Goal: Information Seeking & Learning: Compare options

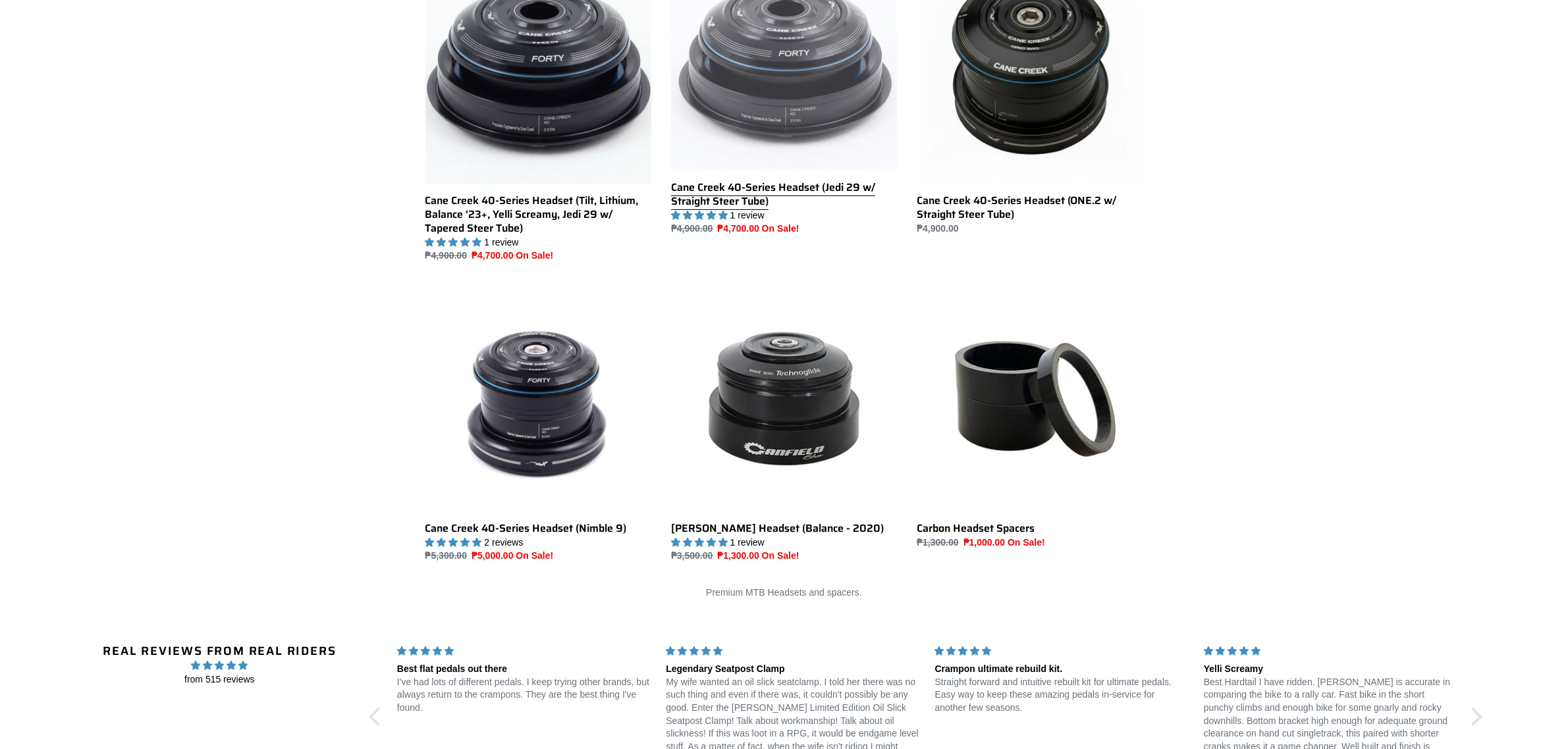
drag, startPoint x: 0, startPoint y: 0, endPoint x: 795, endPoint y: 142, distance: 807.6
click at [795, 142] on link "Cane Creek 40-Series Headset (Jedi 29 w/ Straight Steer Tube)" at bounding box center [783, 97] width 226 height 278
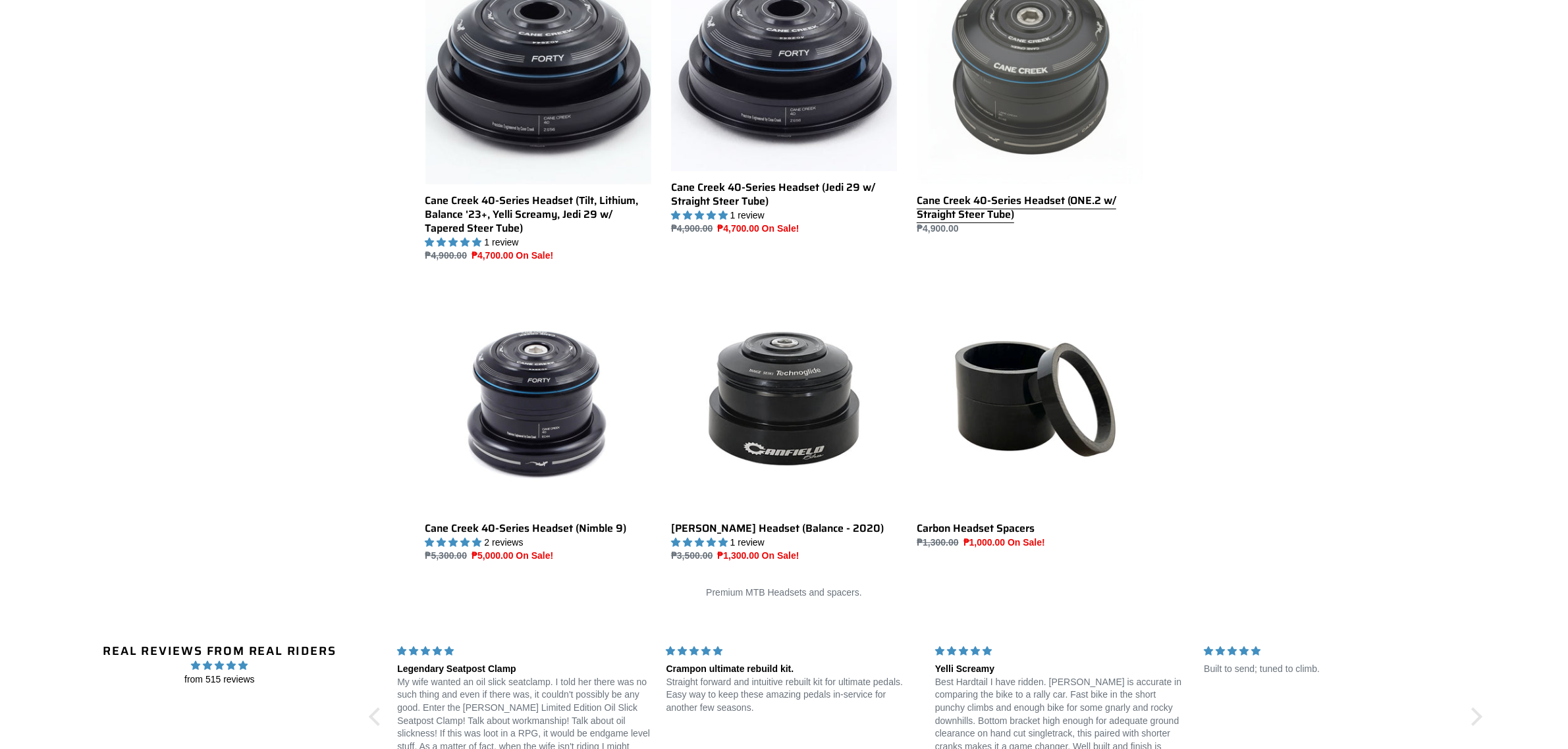
click at [1045, 140] on link "Cane Creek 40-Series Headset (ONE.2 w/ Straight Steer Tube)" at bounding box center [1029, 96] width 226 height 277
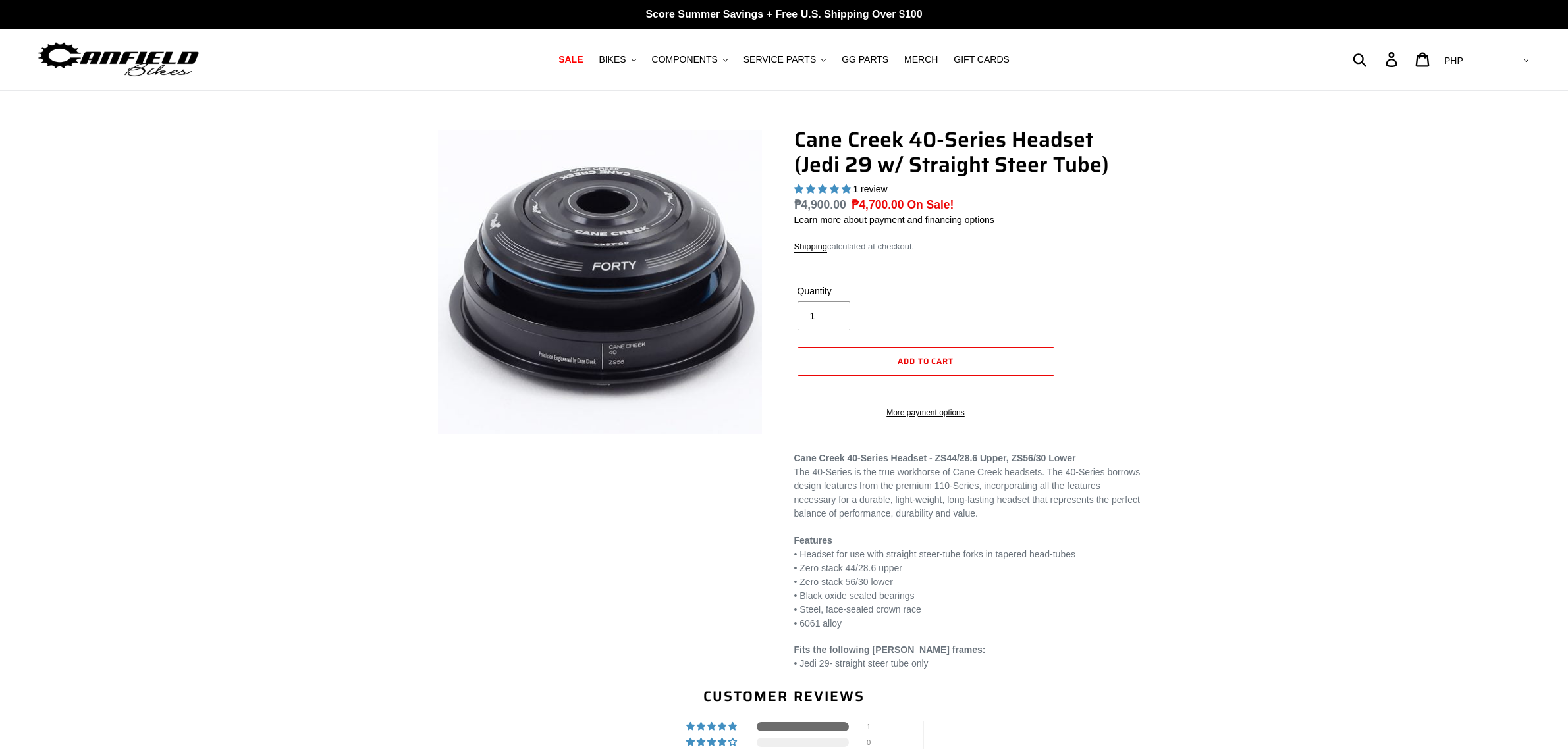
select select "highest-rating"
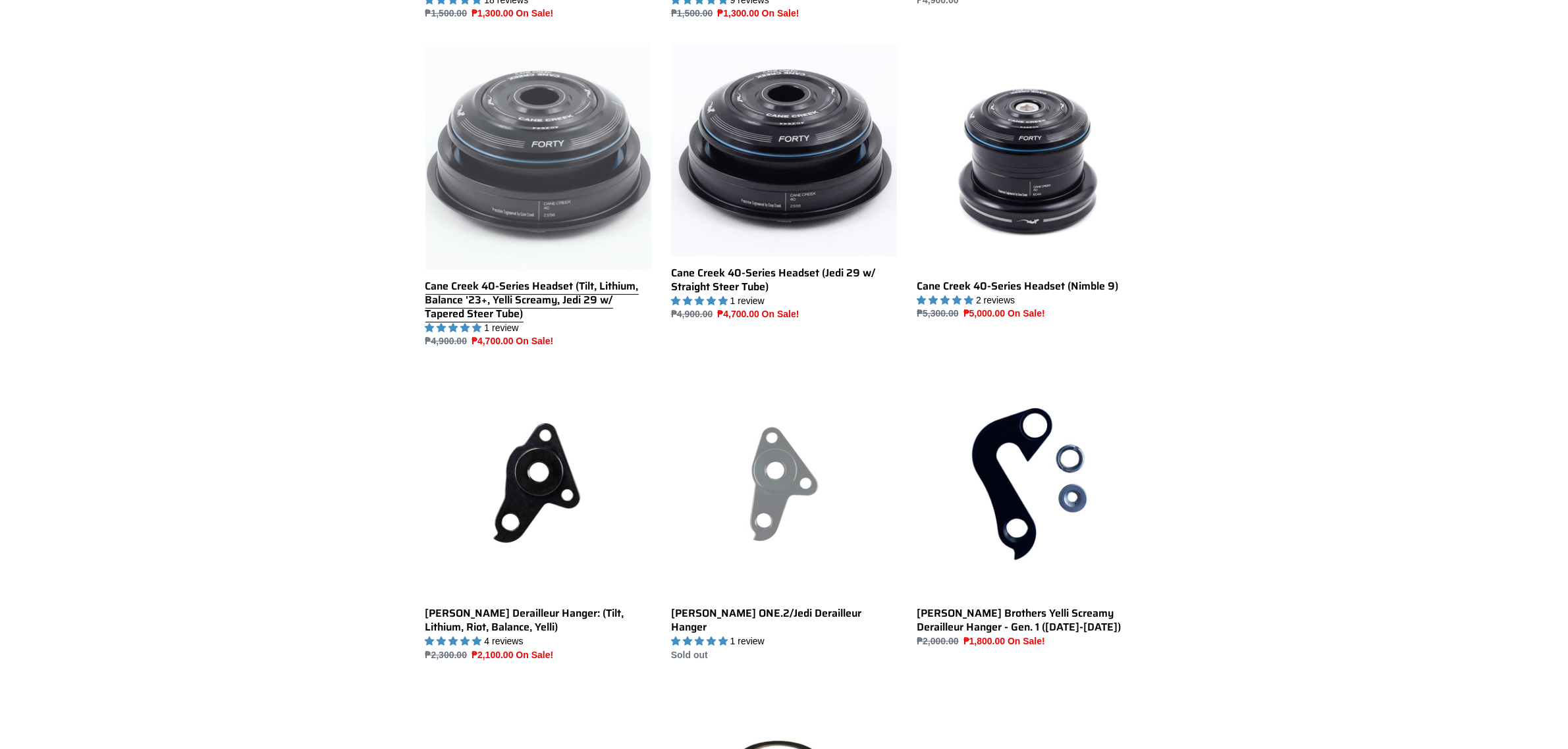
scroll to position [927, 0]
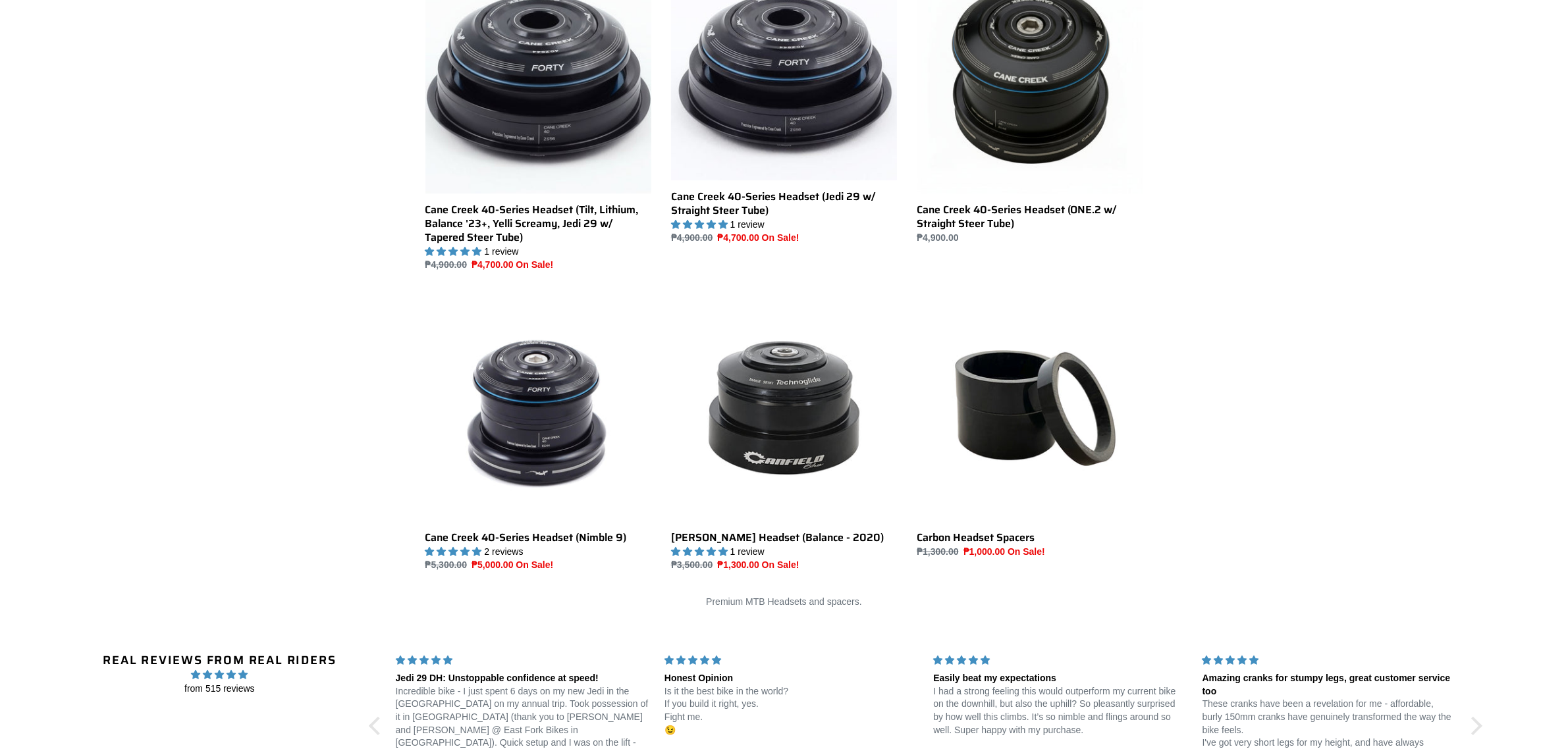
scroll to position [329, 0]
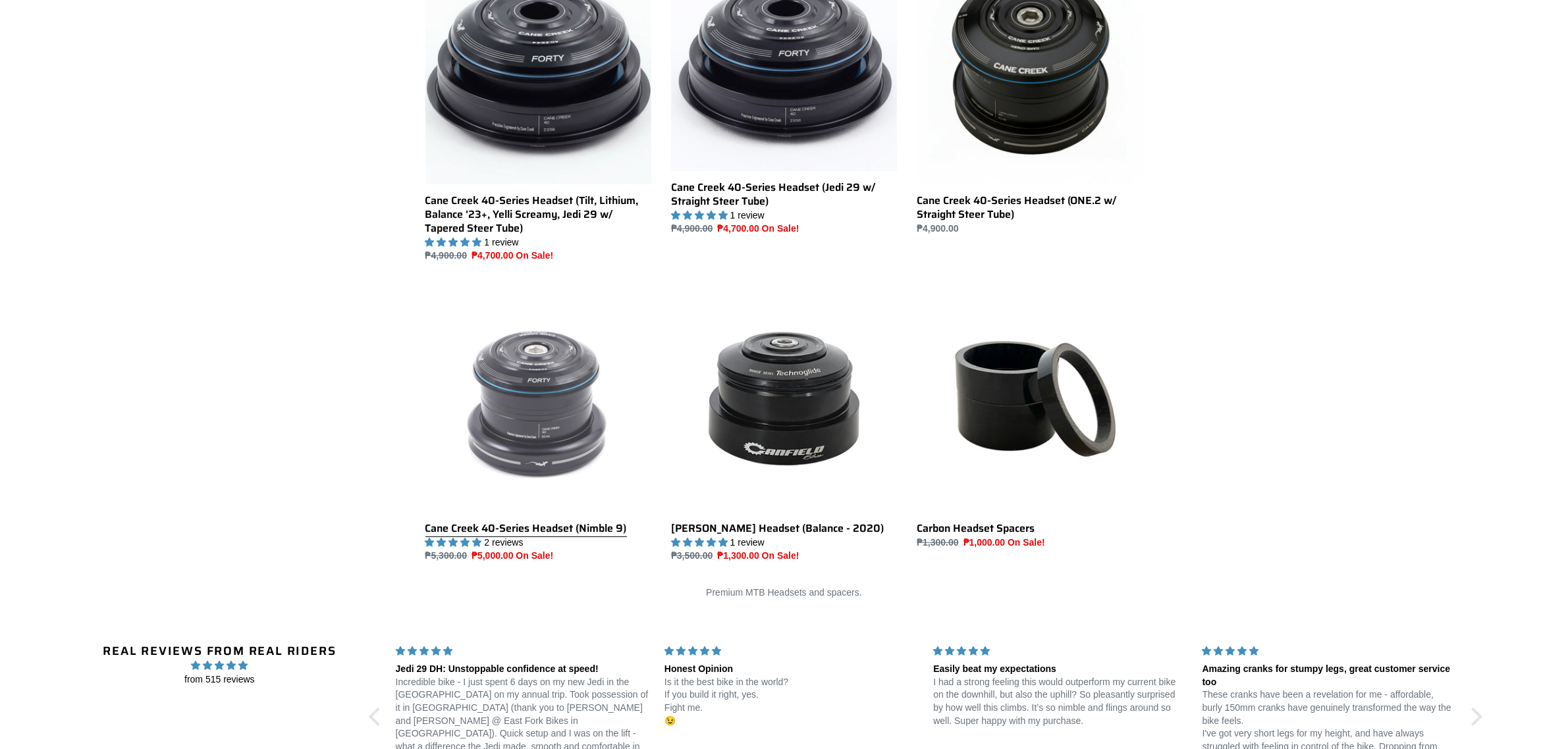
click at [534, 448] on link "Cane Creek 40-Series Headset (Nimble 9)" at bounding box center [537, 424] width 226 height 277
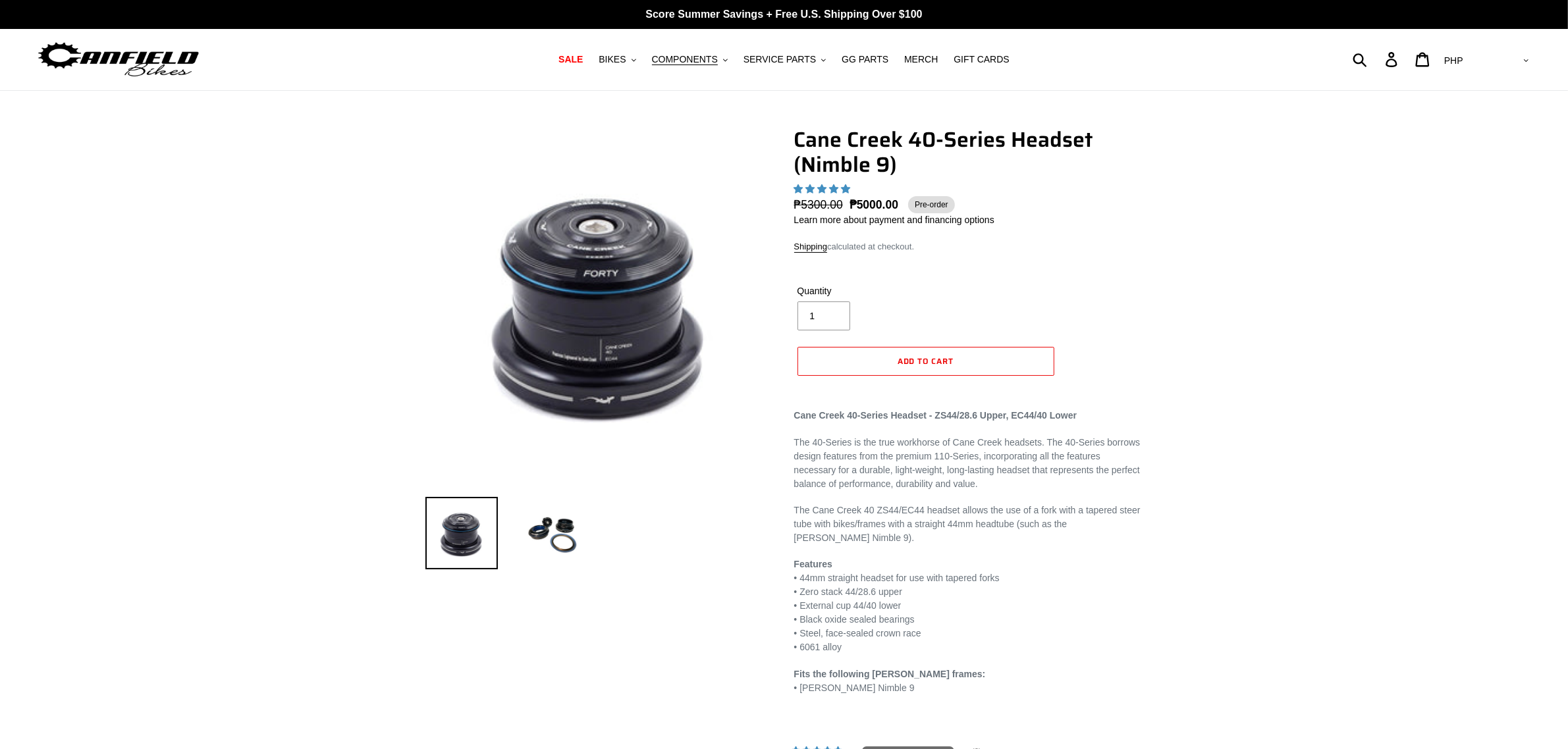
select select "highest-rating"
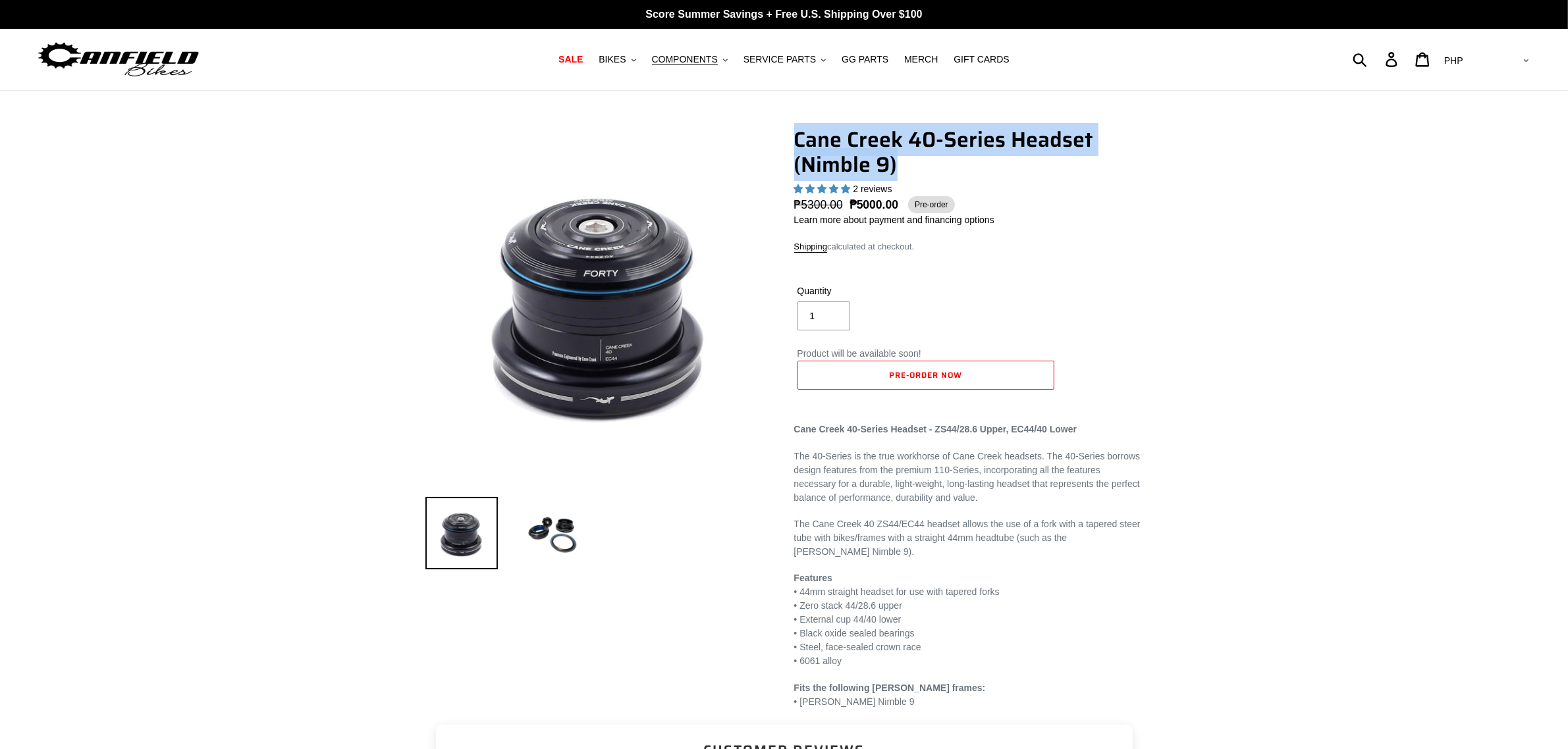
drag, startPoint x: 795, startPoint y: 138, endPoint x: 947, endPoint y: 159, distance: 153.4
click at [947, 159] on h1 "Cane Creek 40-Series Headset (Nimble 9)" at bounding box center [969, 152] width 349 height 50
copy h1 "Cane Creek 40-Series Headset (Nimble 9)"
drag, startPoint x: 551, startPoint y: 538, endPoint x: 662, endPoint y: 663, distance: 167.2
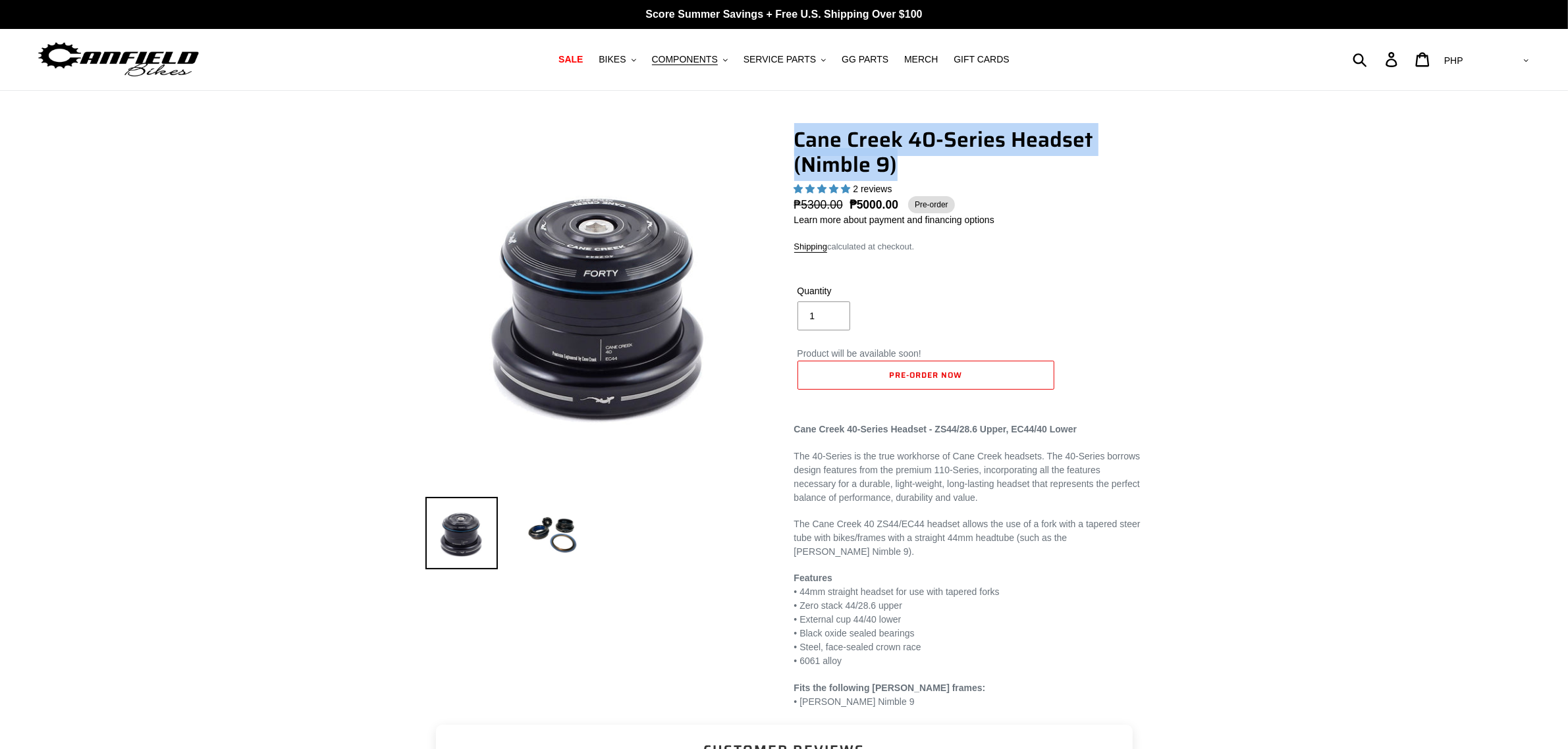
click at [551, 538] on img at bounding box center [553, 533] width 72 height 72
